Goal: Use online tool/utility: Utilize a website feature to perform a specific function

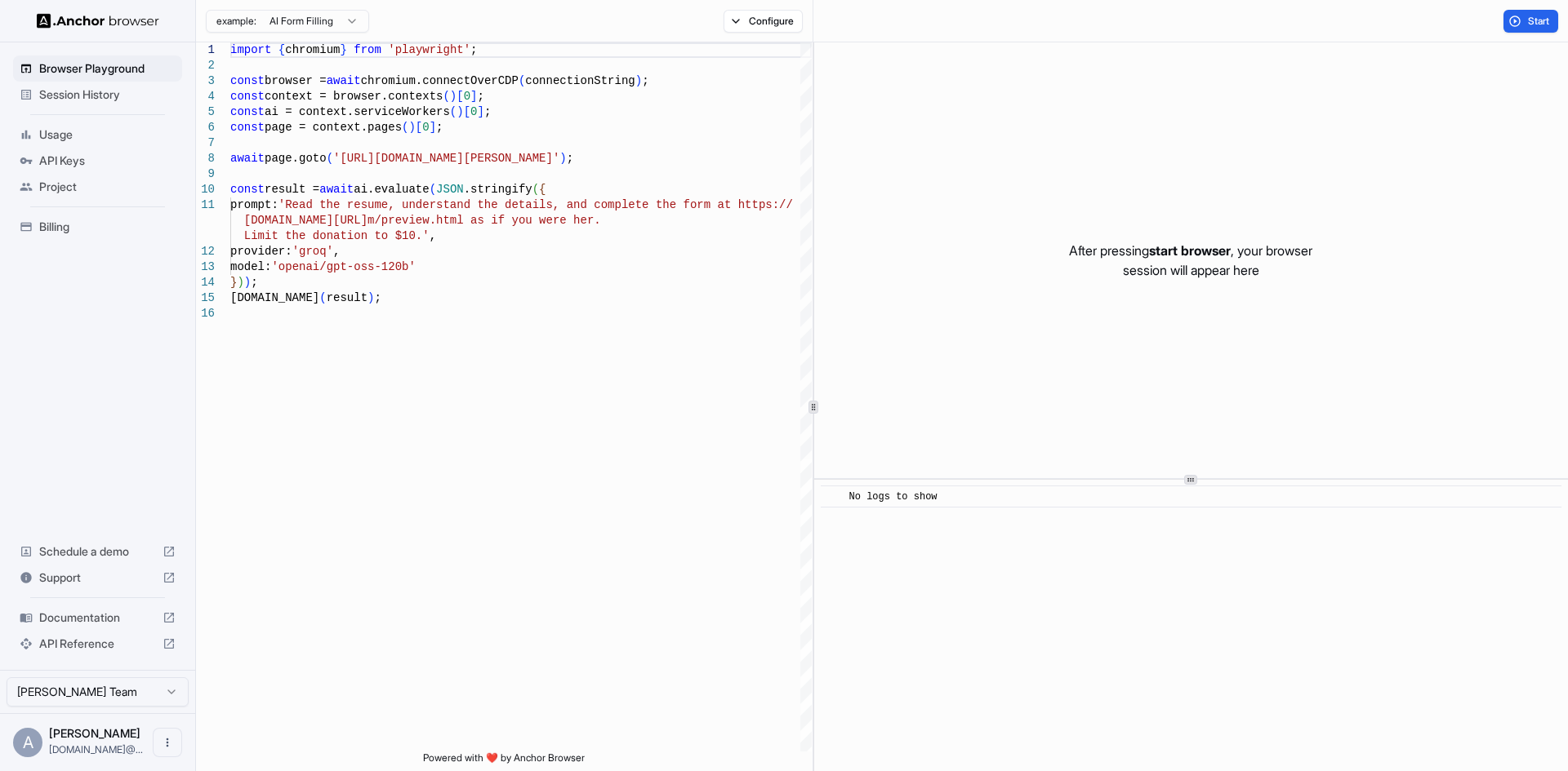
click at [109, 696] on html "Browser Playground Session History Usage API Keys Project Billing Schedule a de…" at bounding box center [784, 386] width 1568 height 771
click at [351, 644] on html "Browser Playground Session History Usage API Keys Project Billing Schedule a de…" at bounding box center [784, 386] width 1568 height 771
click at [156, 741] on button "Open menu" at bounding box center [167, 742] width 30 height 30
click at [405, 608] on div at bounding box center [784, 386] width 1568 height 771
click at [360, 21] on html "Browser Playground Session History Usage API Keys Project Billing Schedule a de…" at bounding box center [784, 386] width 1568 height 771
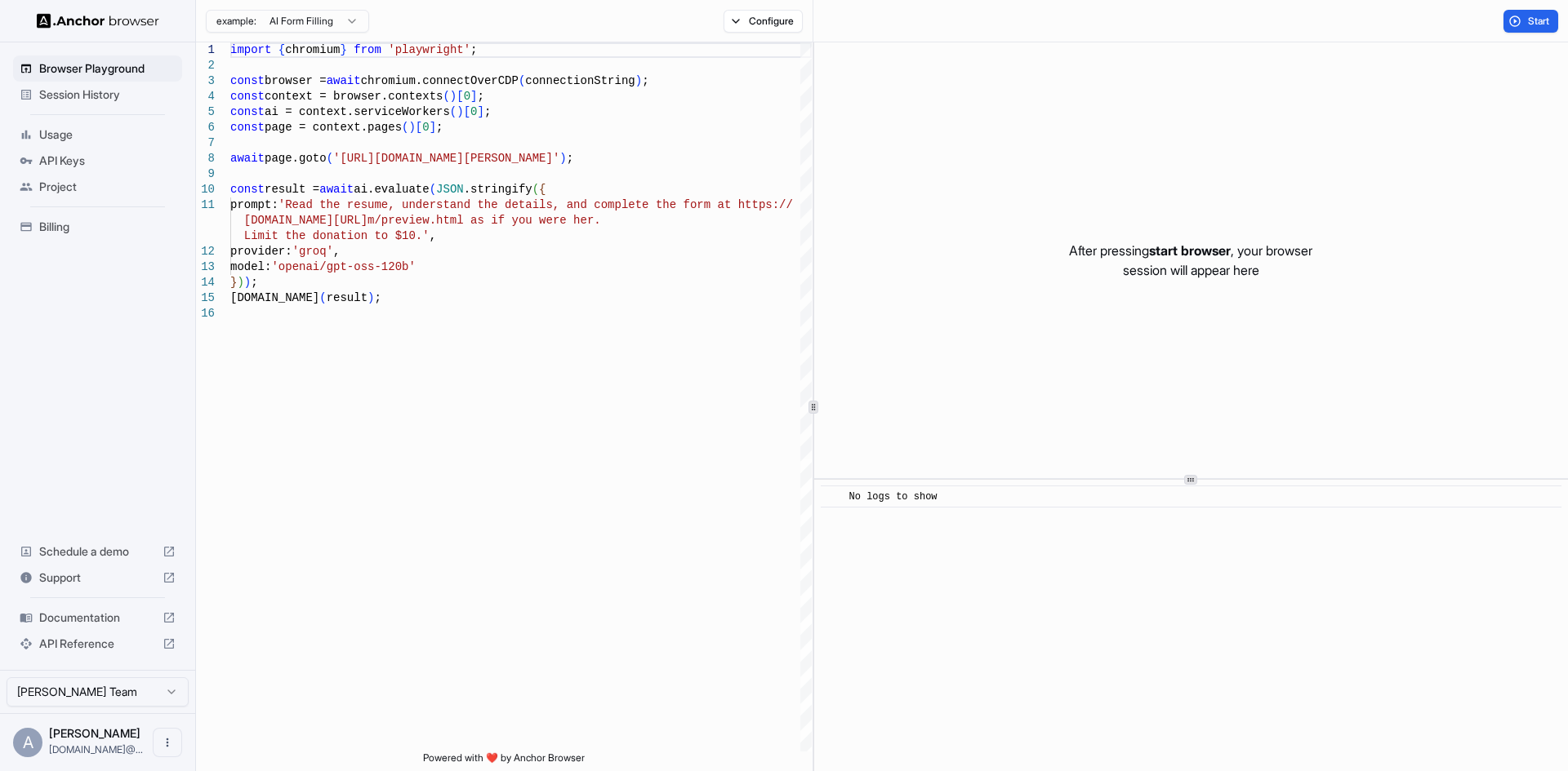
click at [420, 21] on html "Browser Playground Session History Usage API Keys Project Billing Schedule a de…" at bounding box center [784, 386] width 1568 height 771
click at [774, 26] on button "Configure" at bounding box center [763, 21] width 79 height 22
click at [1009, 95] on button "button" at bounding box center [1006, 96] width 30 height 16
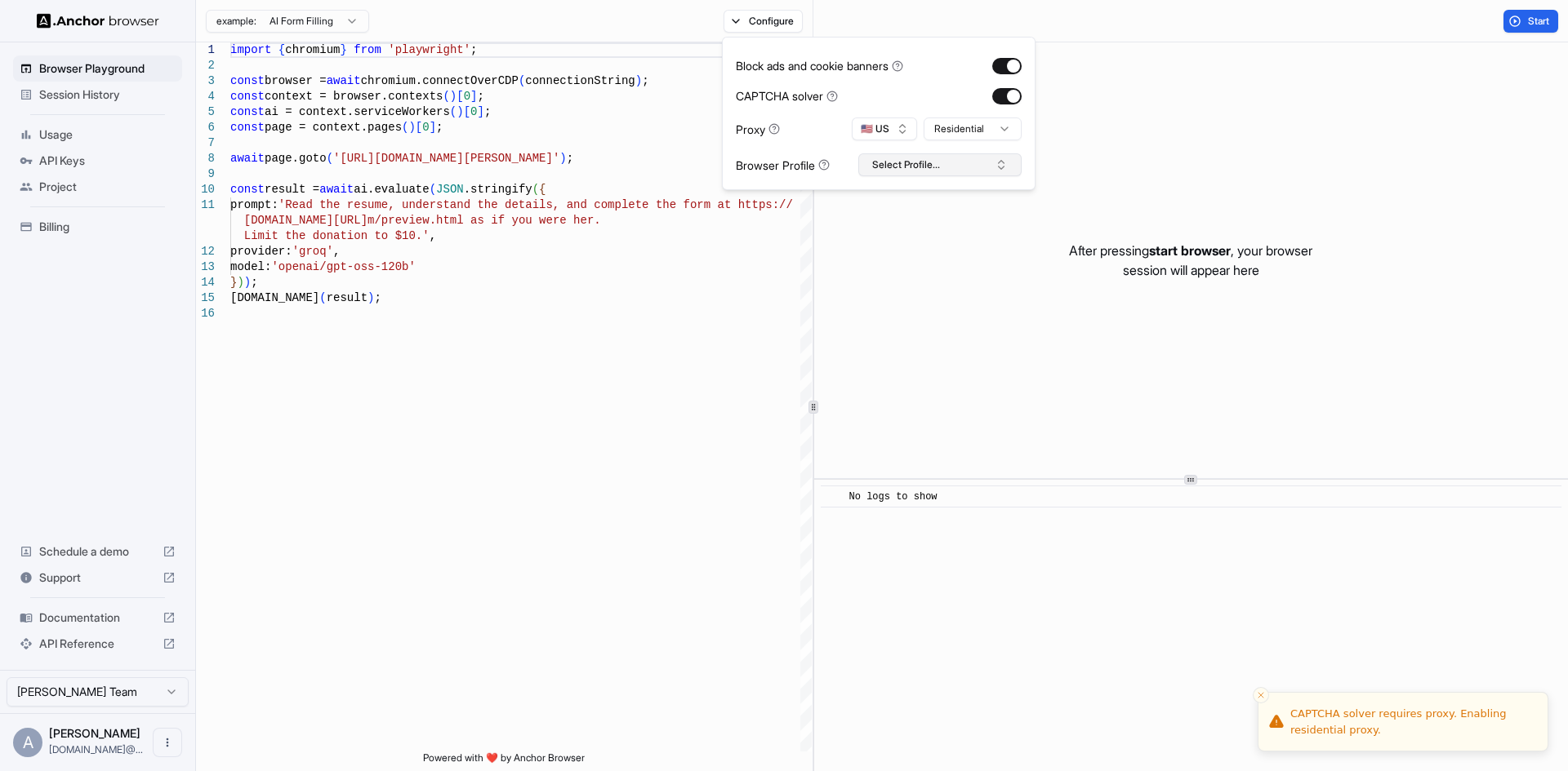
click at [1007, 160] on button "Select Profile..." at bounding box center [940, 164] width 164 height 22
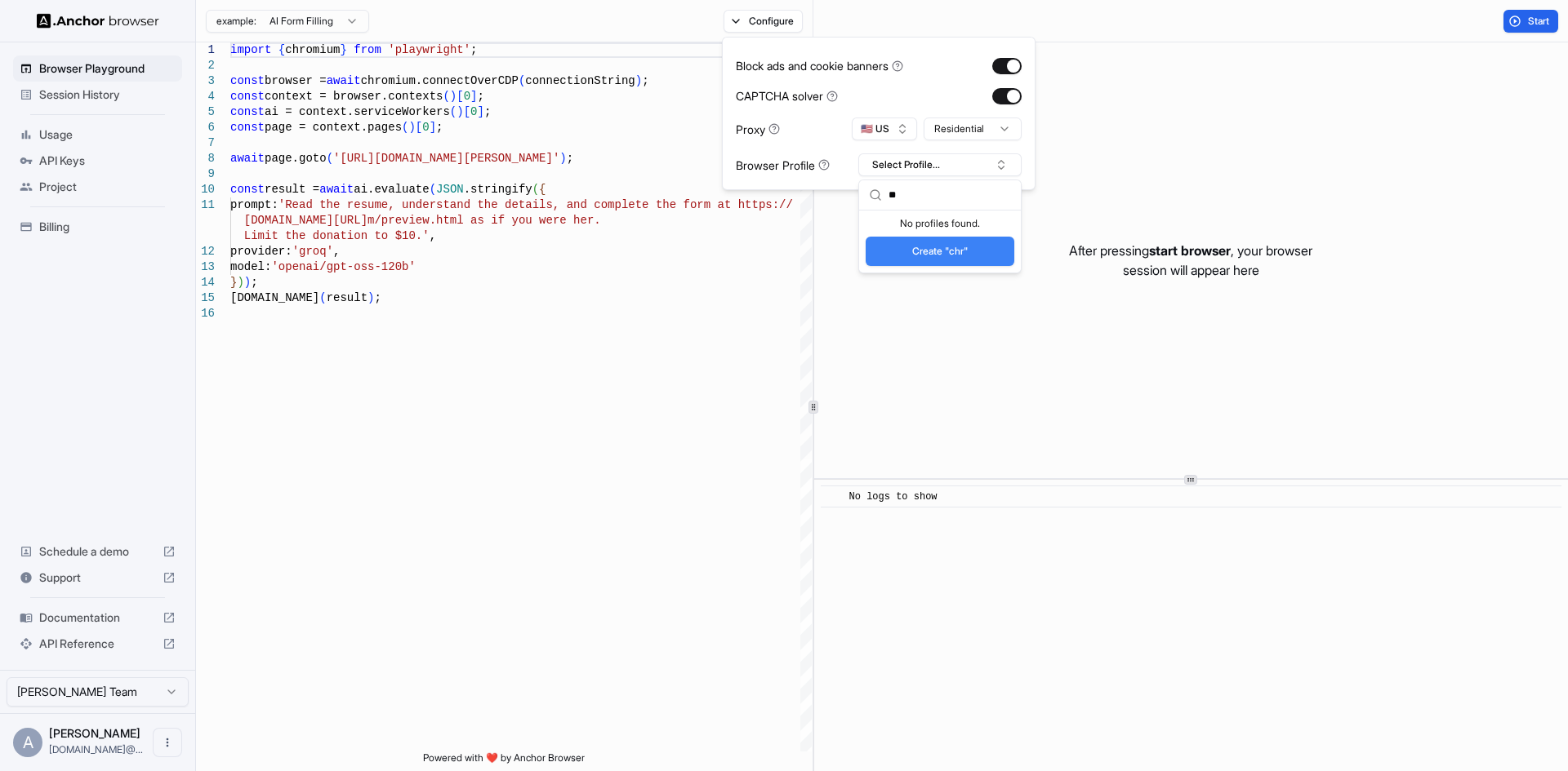
type input "*"
click at [827, 155] on div "Browser Profile Select Profile..." at bounding box center [878, 164] width 286 height 22
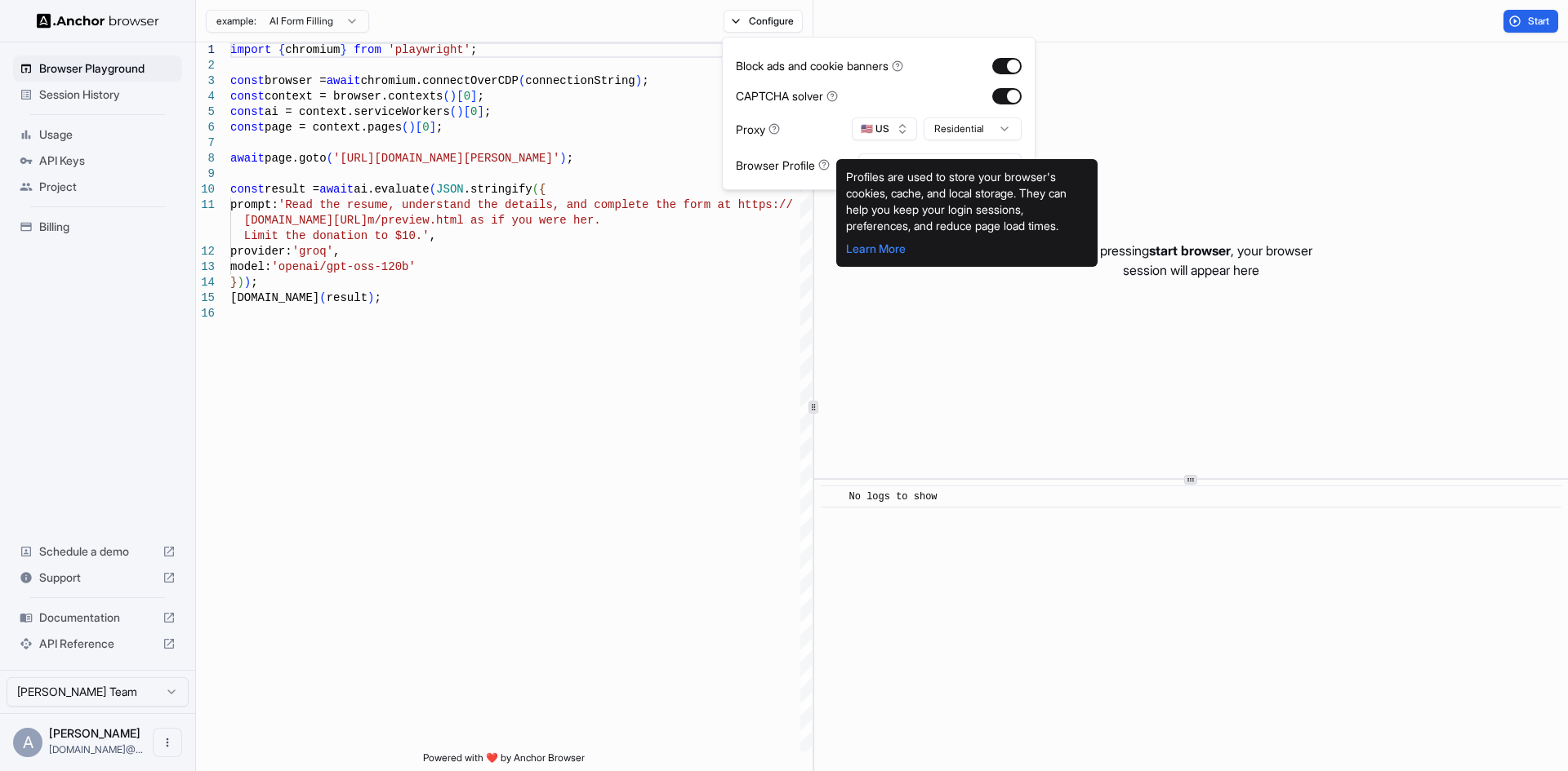
click at [828, 166] on icon at bounding box center [824, 164] width 12 height 12
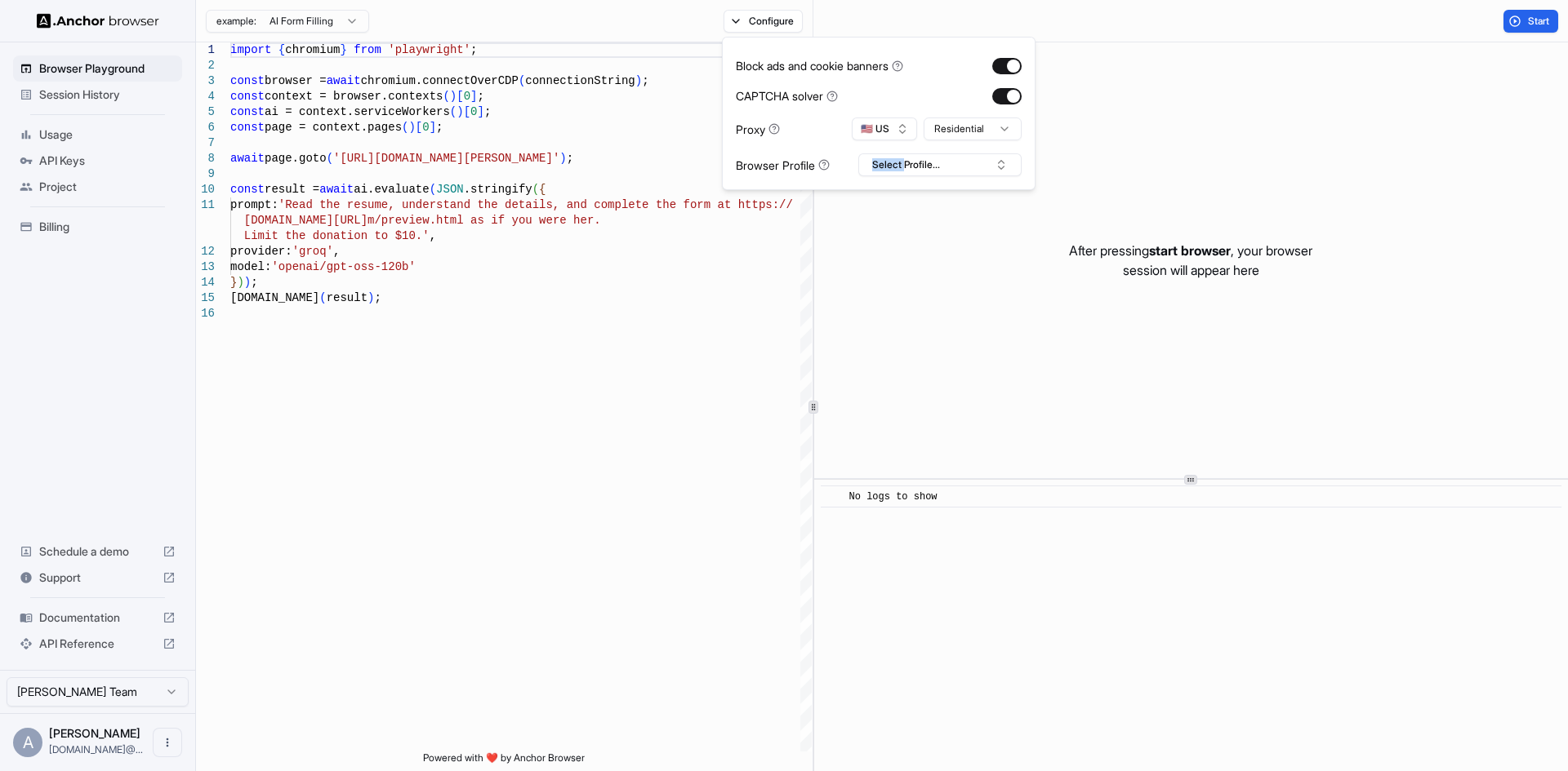
click at [828, 166] on icon at bounding box center [824, 164] width 12 height 12
click at [763, 164] on div "Browser Profile" at bounding box center [782, 164] width 94 height 17
click at [937, 13] on div "Start" at bounding box center [1189, 21] width 754 height 42
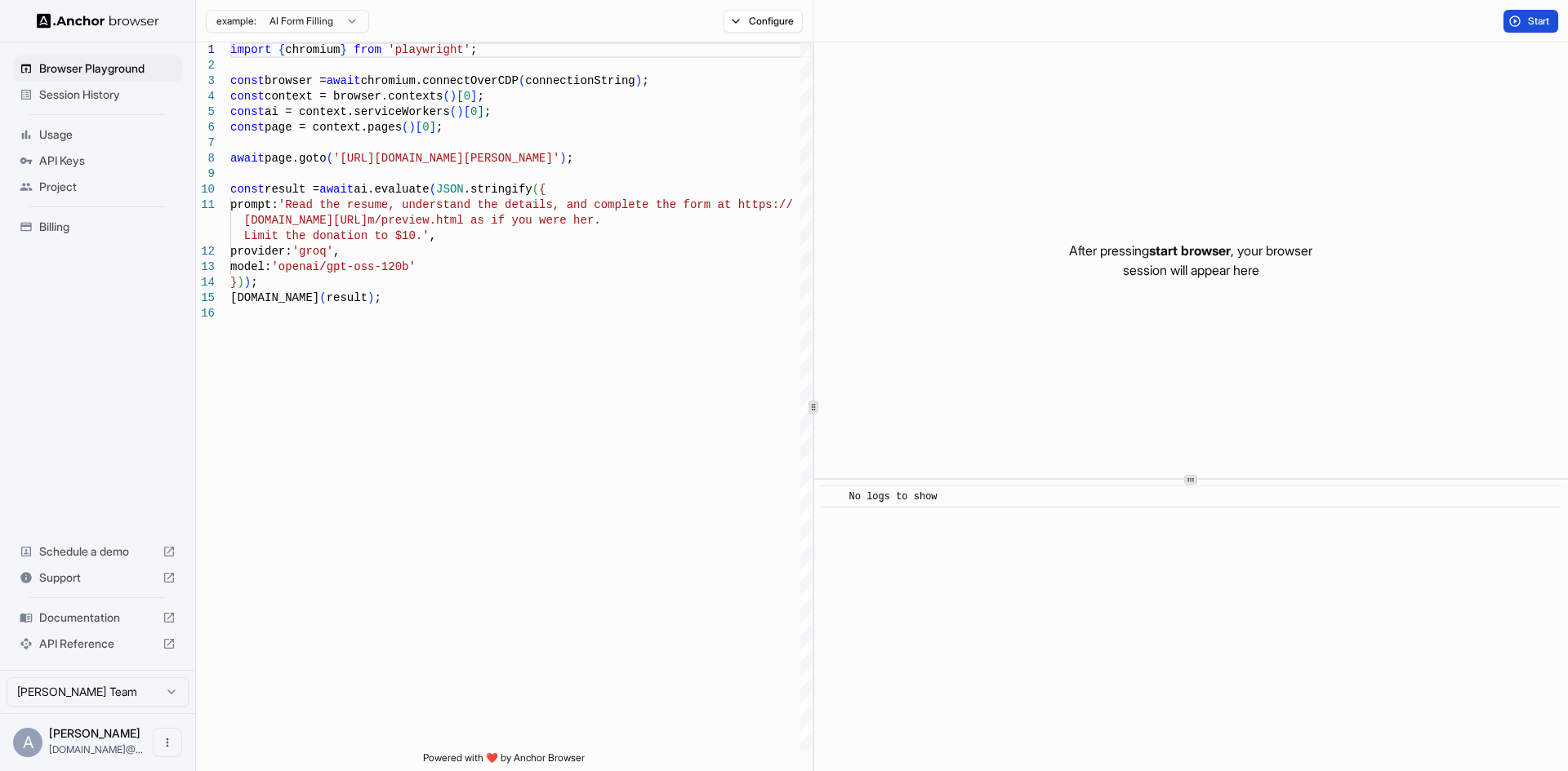
click at [1523, 13] on button "Start" at bounding box center [1530, 21] width 55 height 22
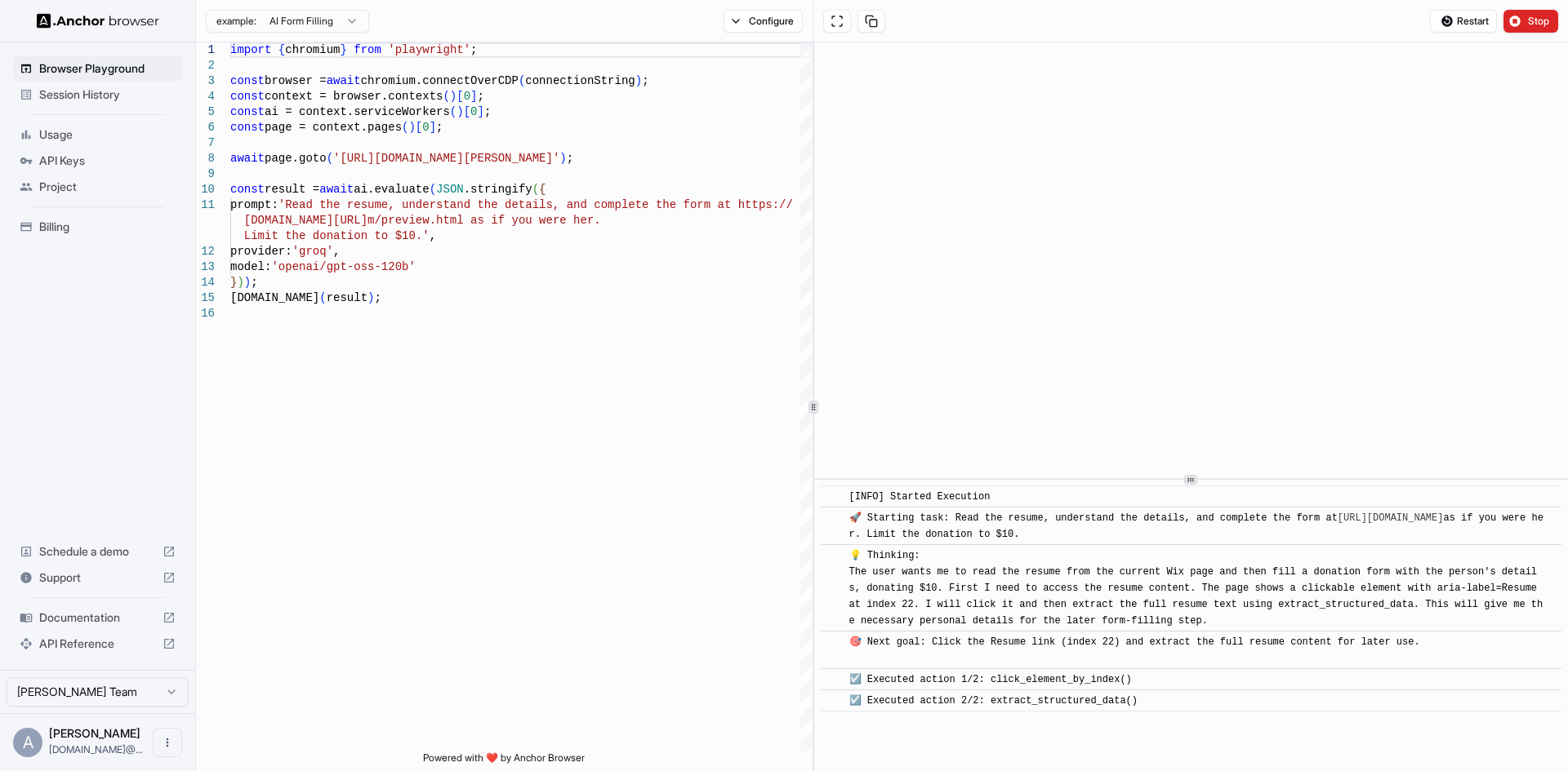
scroll to position [125, 0]
